Goal: Task Accomplishment & Management: Use online tool/utility

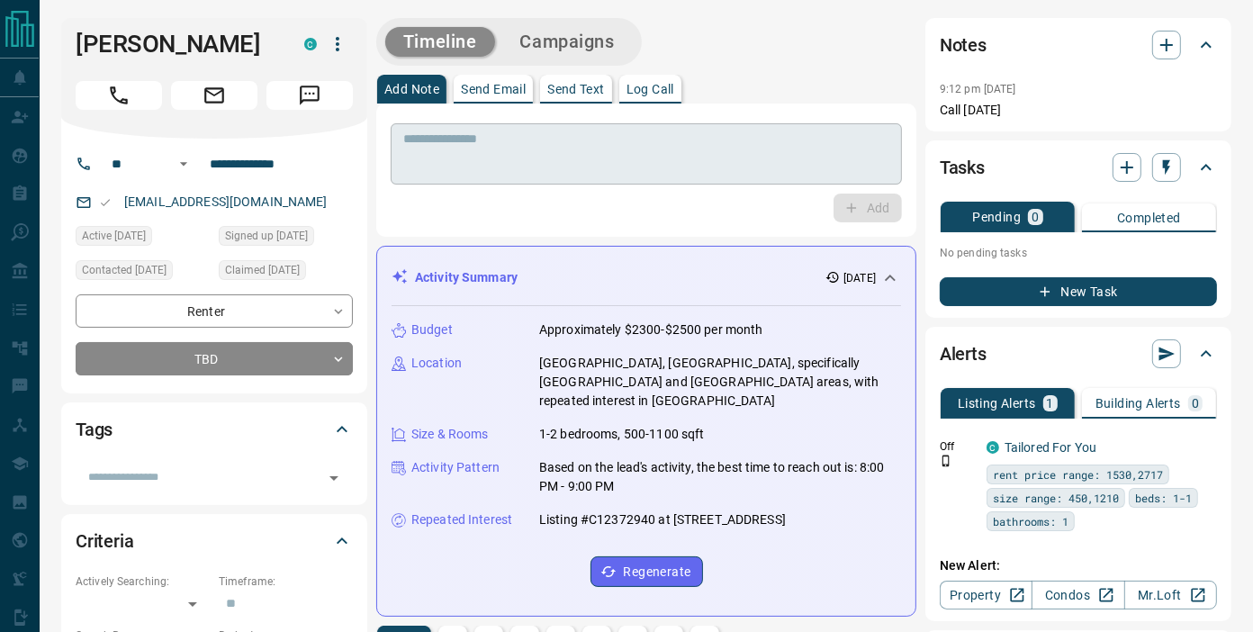
click at [465, 177] on div "* ​" at bounding box center [646, 153] width 511 height 61
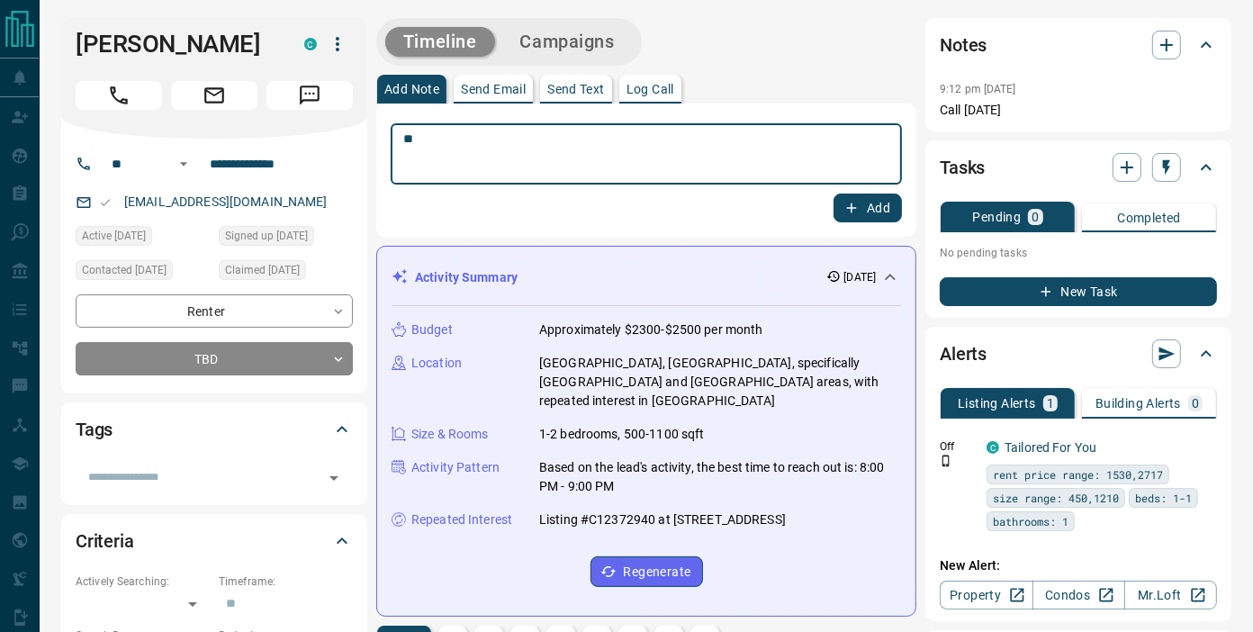
type textarea "*"
type textarea "**********"
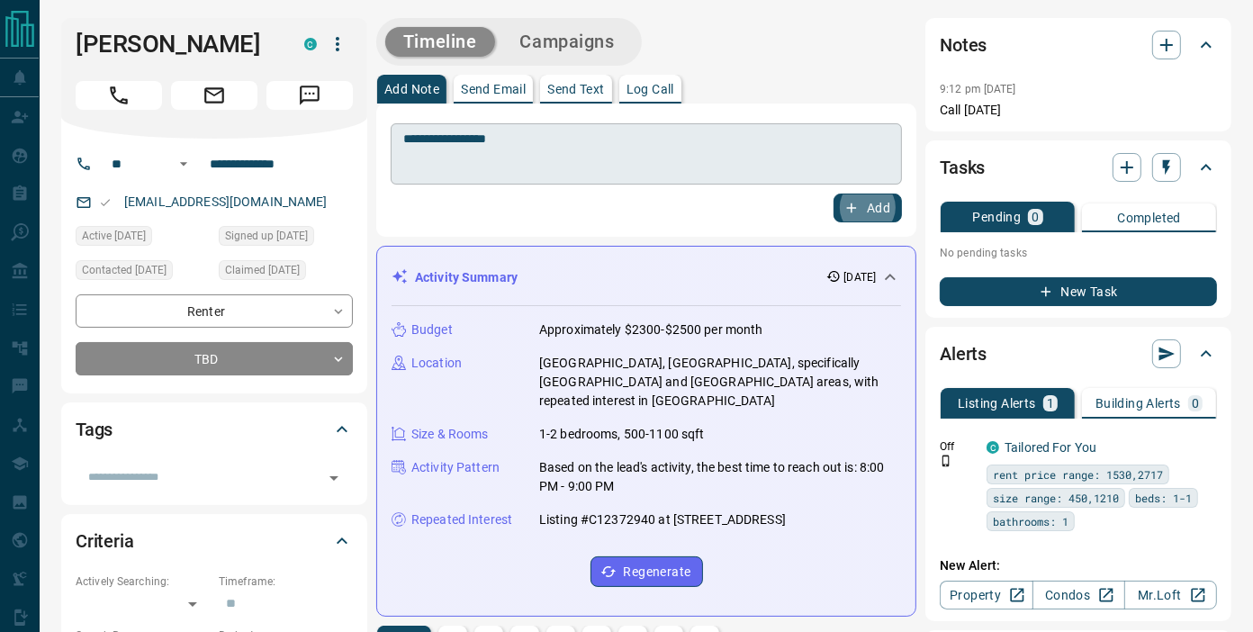
click at [834, 194] on button "Add" at bounding box center [868, 208] width 68 height 29
click at [545, 55] on button "Campaigns" at bounding box center [567, 42] width 131 height 30
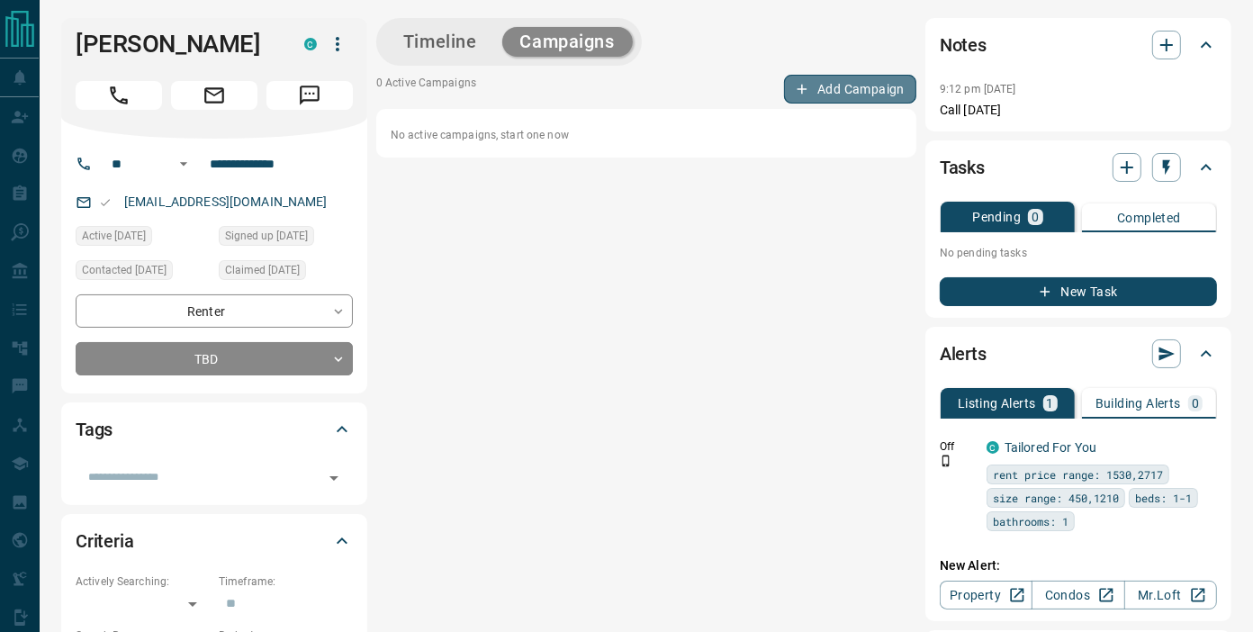
click at [832, 79] on button "Add Campaign" at bounding box center [850, 89] width 132 height 29
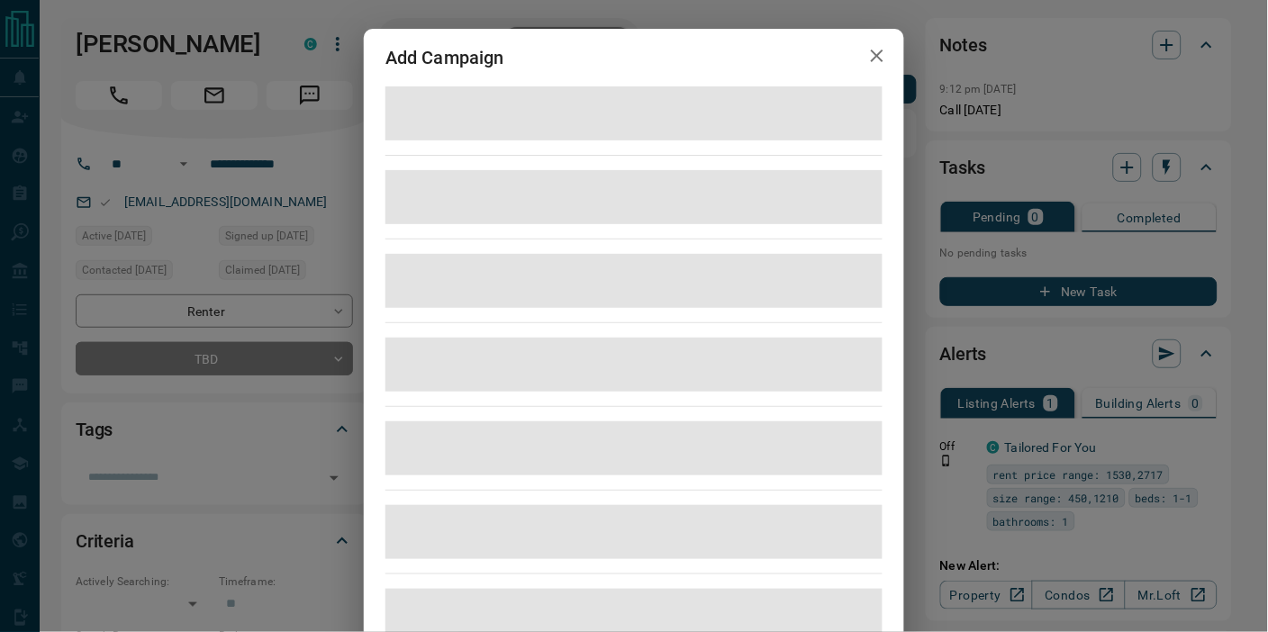
click at [72, 502] on div "Add Campaign" at bounding box center [634, 316] width 1268 height 632
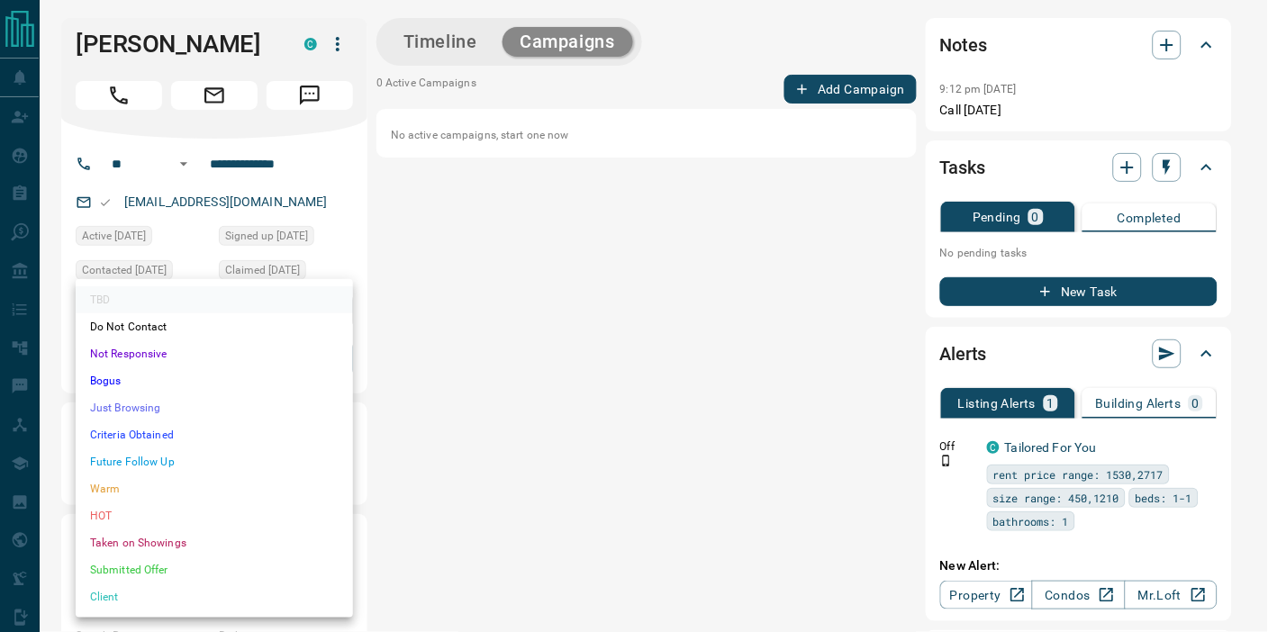
click at [177, 381] on li "Bogus" at bounding box center [214, 380] width 277 height 27
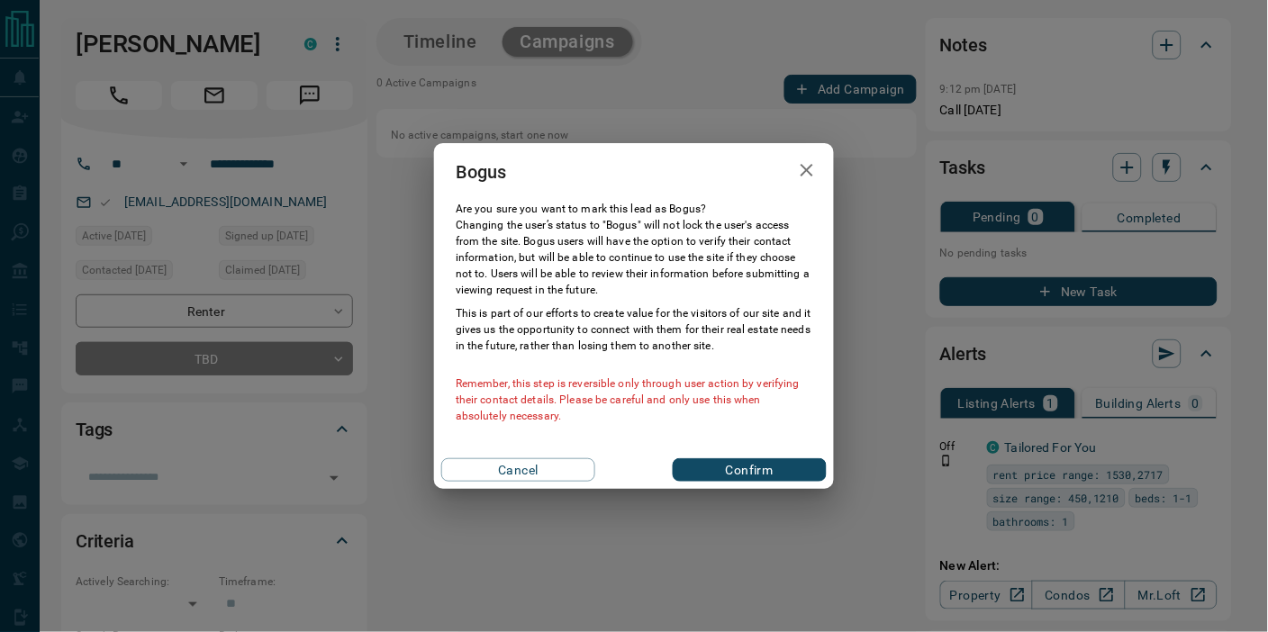
click at [715, 475] on button "Confirm" at bounding box center [750, 469] width 154 height 23
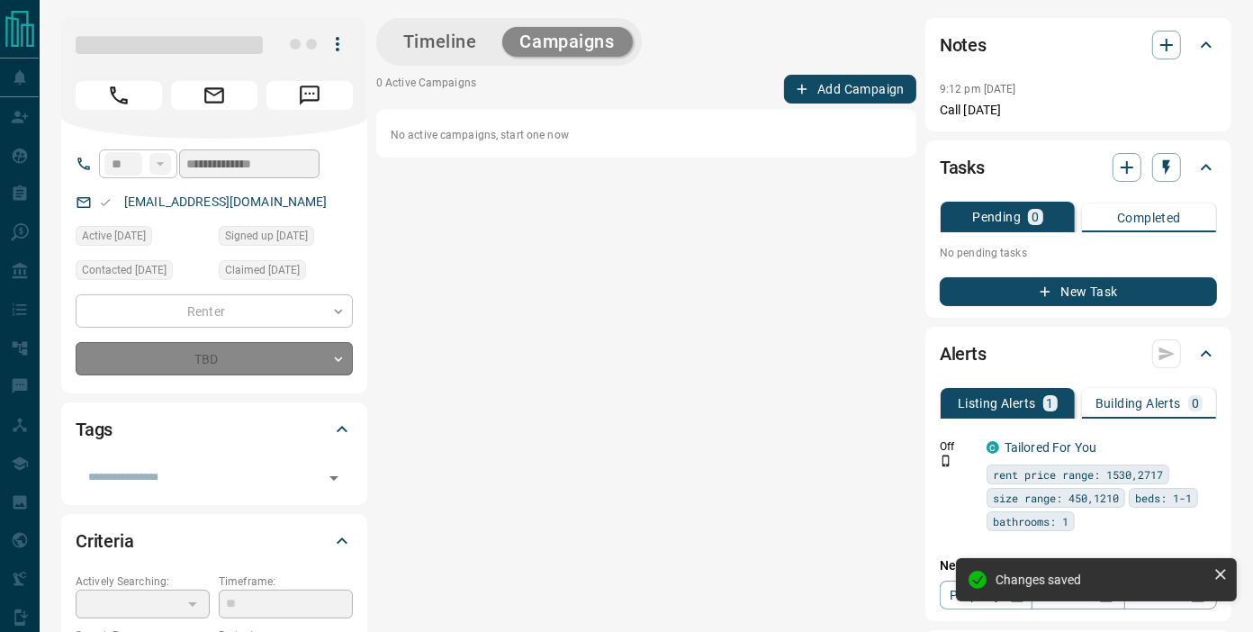
type input "**********"
type input "*"
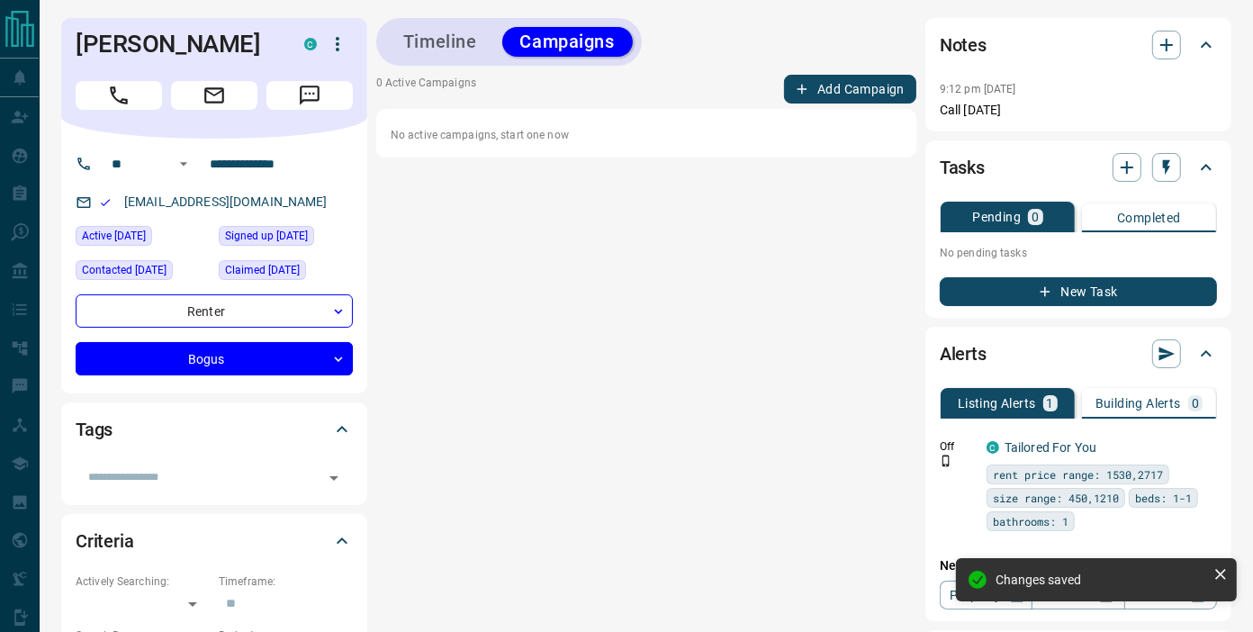
click at [899, 201] on div "Timeline Campaigns 0 Active Campaigns Add Campaign No active campaigns, start o…" at bounding box center [646, 391] width 540 height 746
click at [889, 82] on button "Add Campaign" at bounding box center [850, 89] width 132 height 29
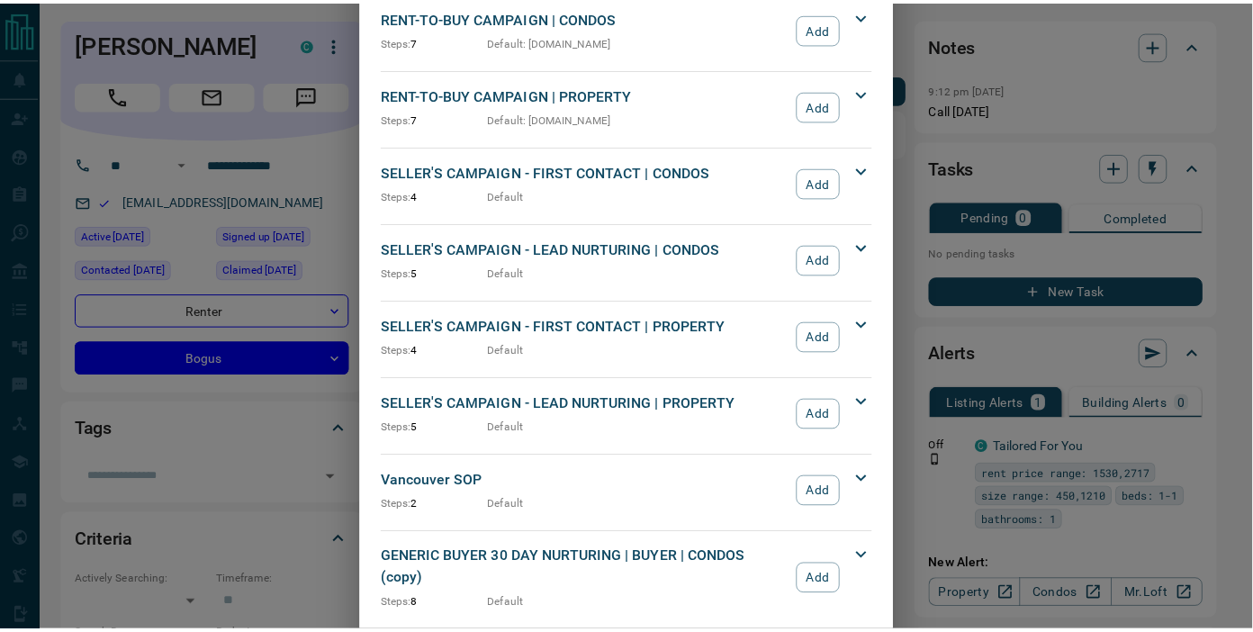
scroll to position [1544, 0]
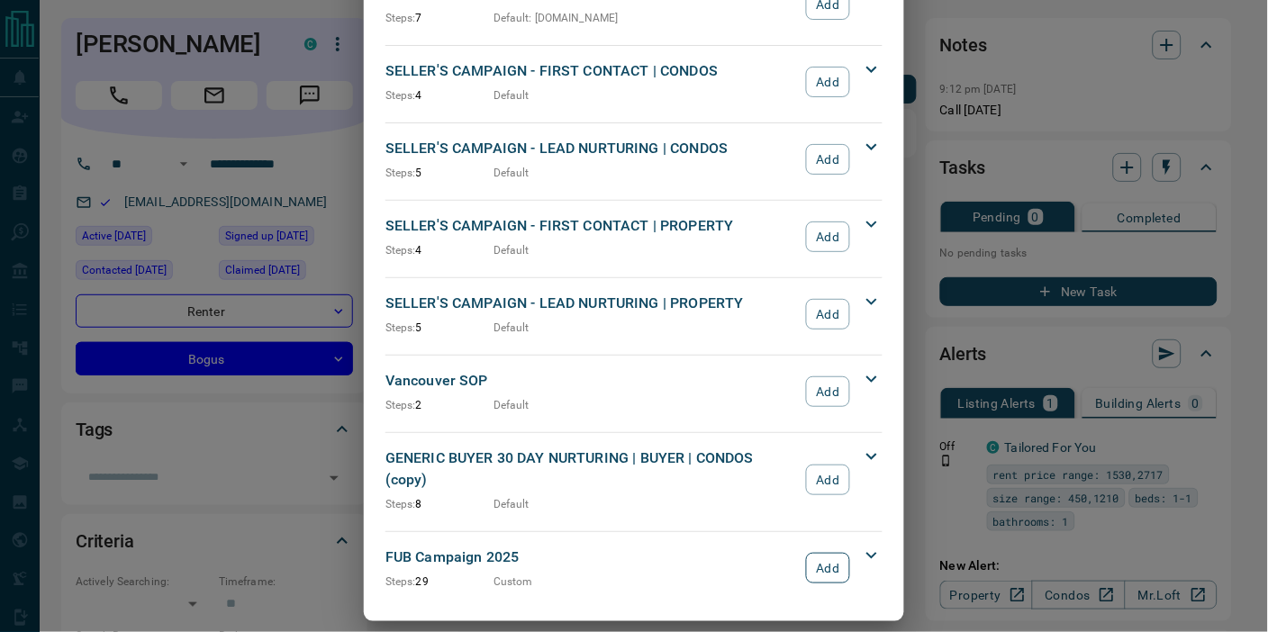
click at [811, 553] on button "Add" at bounding box center [828, 568] width 44 height 31
